Goal: Task Accomplishment & Management: Manage account settings

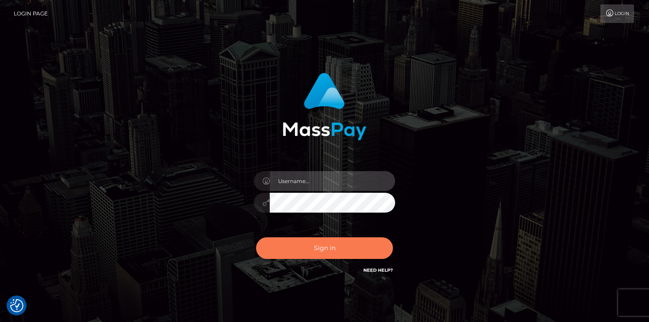
type input "mariolabugaj"
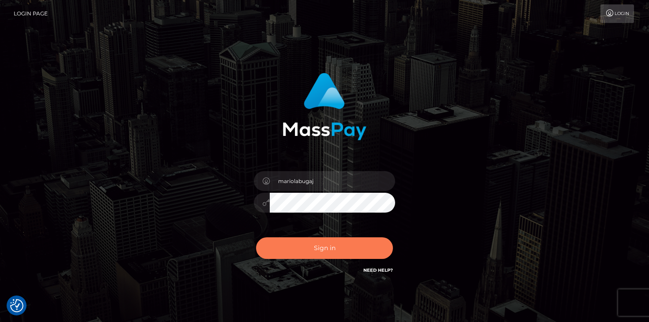
click at [335, 251] on button "Sign in" at bounding box center [324, 249] width 137 height 22
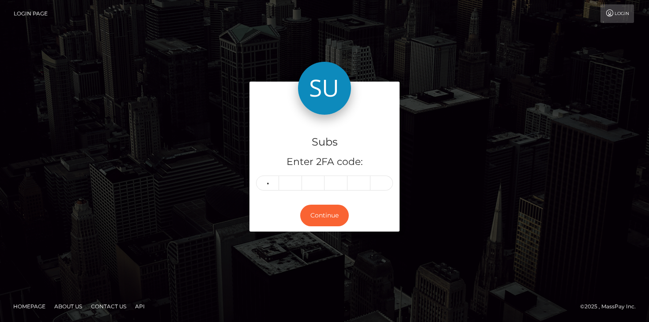
type input "2"
type input "1"
type input "2"
type input "0"
type input "4"
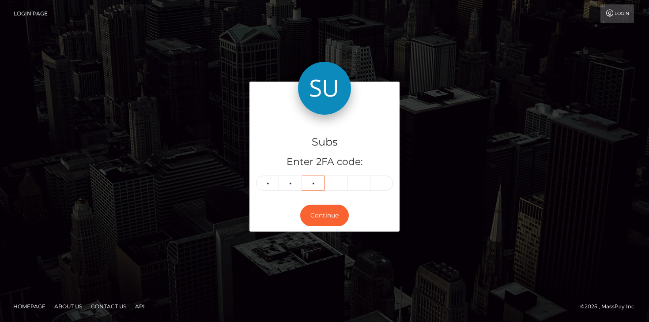
type input "2"
type input "6"
type input "4"
type input "3"
